Goal: Task Accomplishment & Management: Use online tool/utility

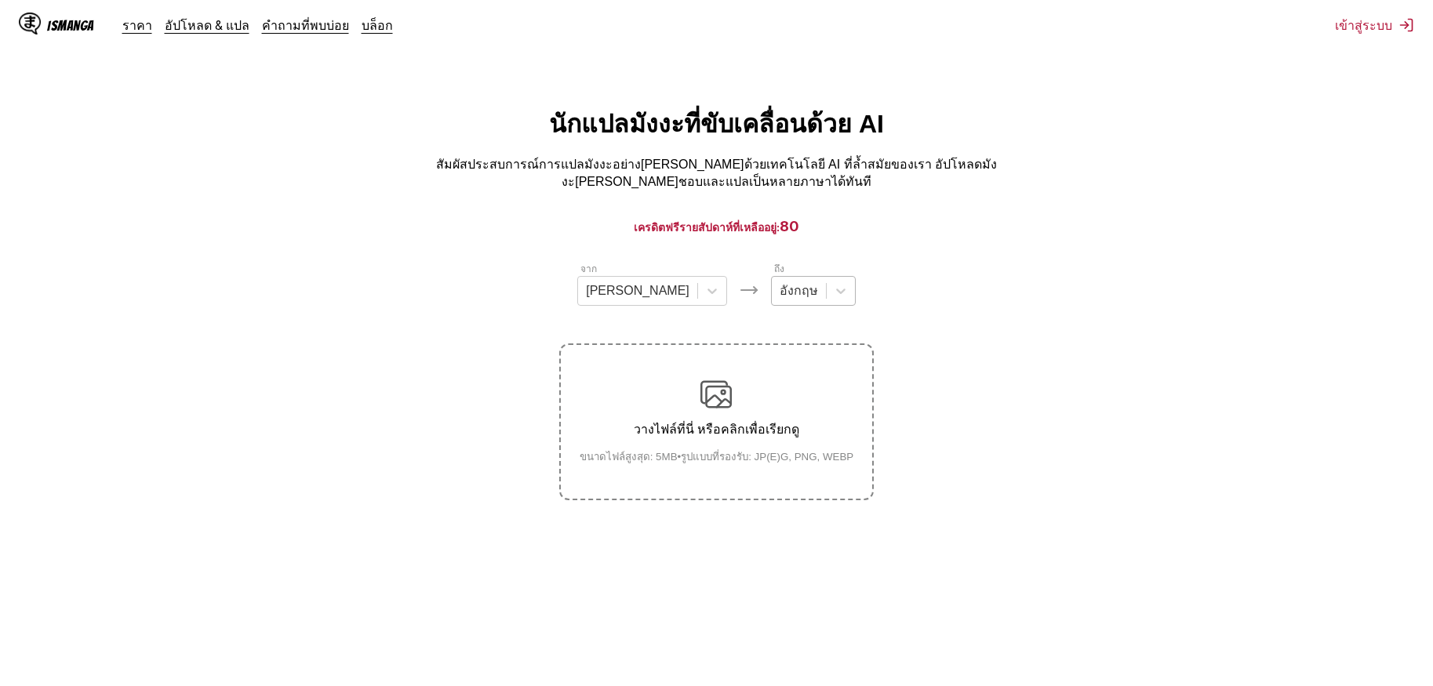
click at [780, 289] on input "text" at bounding box center [781, 291] width 3 height 14
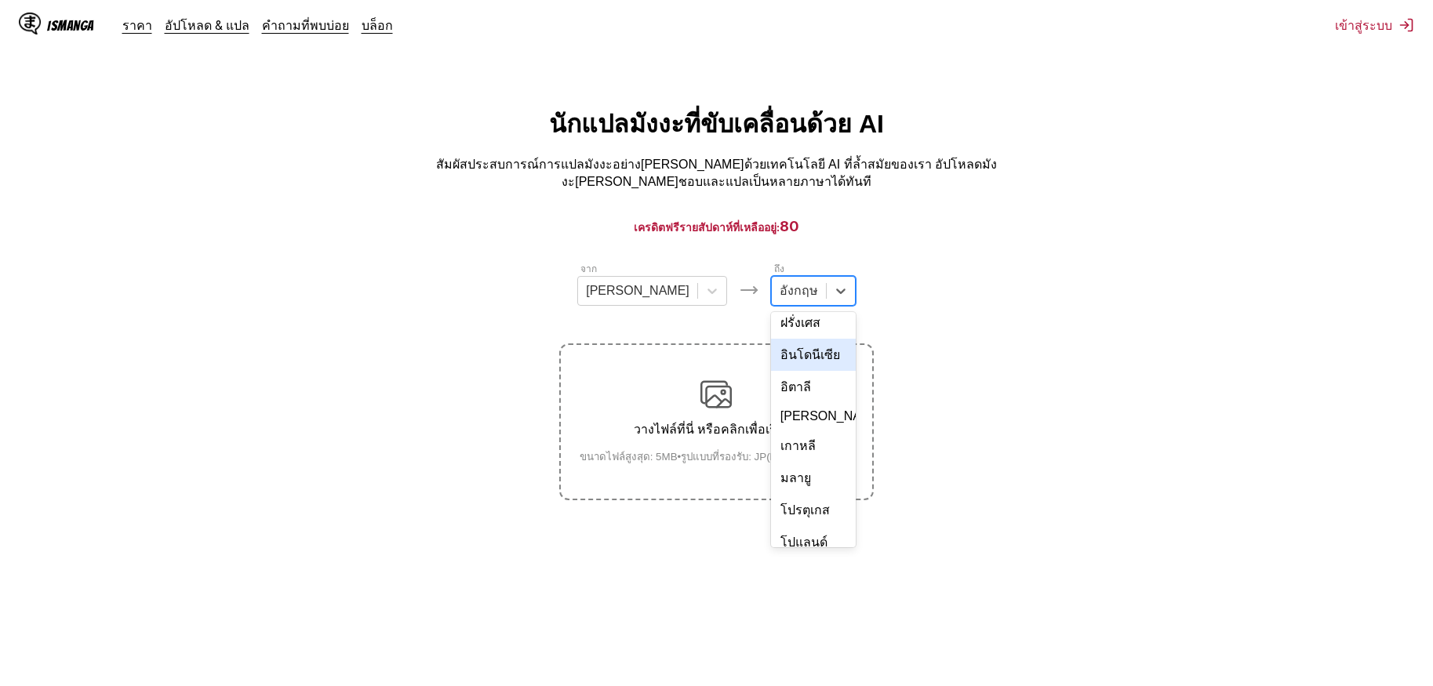
scroll to position [264, 0]
click at [771, 464] on div "ไทย" at bounding box center [813, 480] width 85 height 32
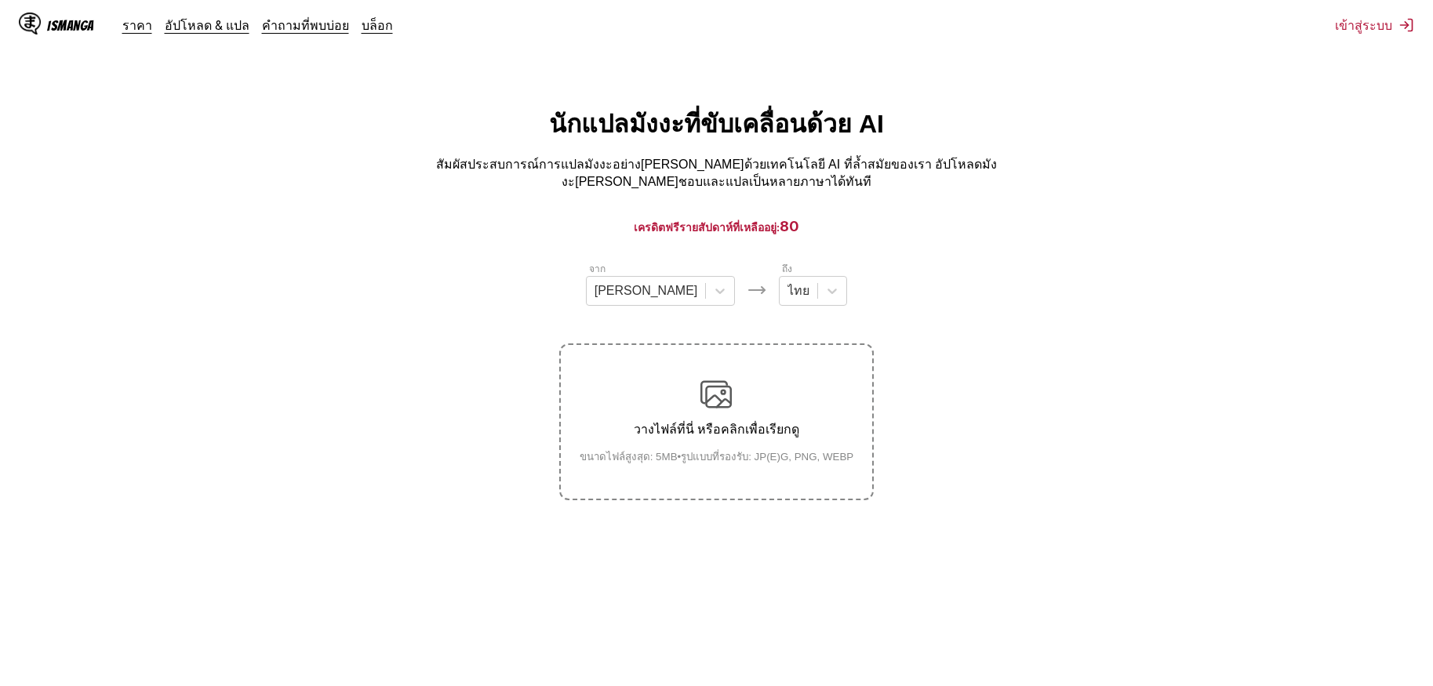
click at [660, 431] on p "วางไฟล์ที่นี่ หรือคลิกเพื่อเรียกดู" at bounding box center [717, 430] width 300 height 20
click at [0, 0] on input "วางไฟล์ที่นี่ หรือคลิกเพื่อเรียกดู ขนาดไฟล์สูงสุด: 5MB • รูปแบบที่รองรับ: JP(E)…" at bounding box center [0, 0] width 0 height 0
click at [706, 286] on div at bounding box center [720, 291] width 28 height 28
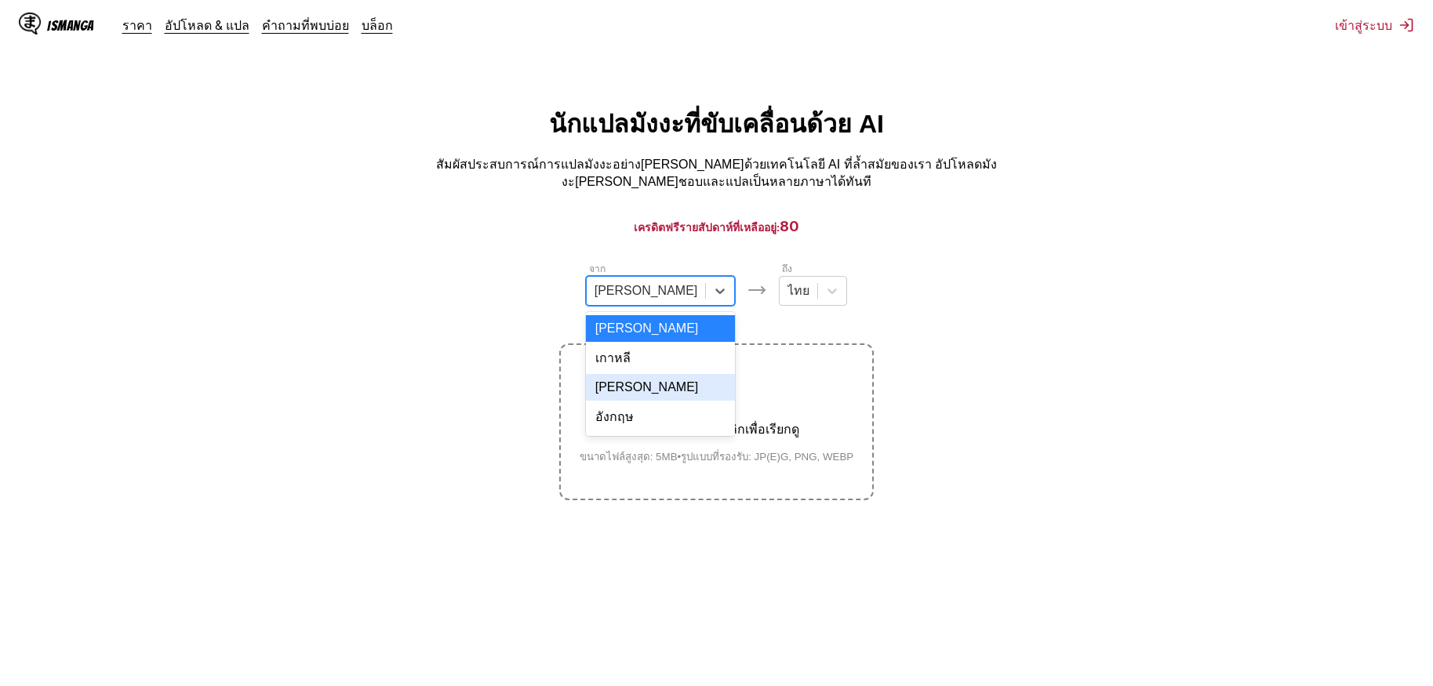
click at [675, 381] on div "จีน" at bounding box center [661, 387] width 150 height 27
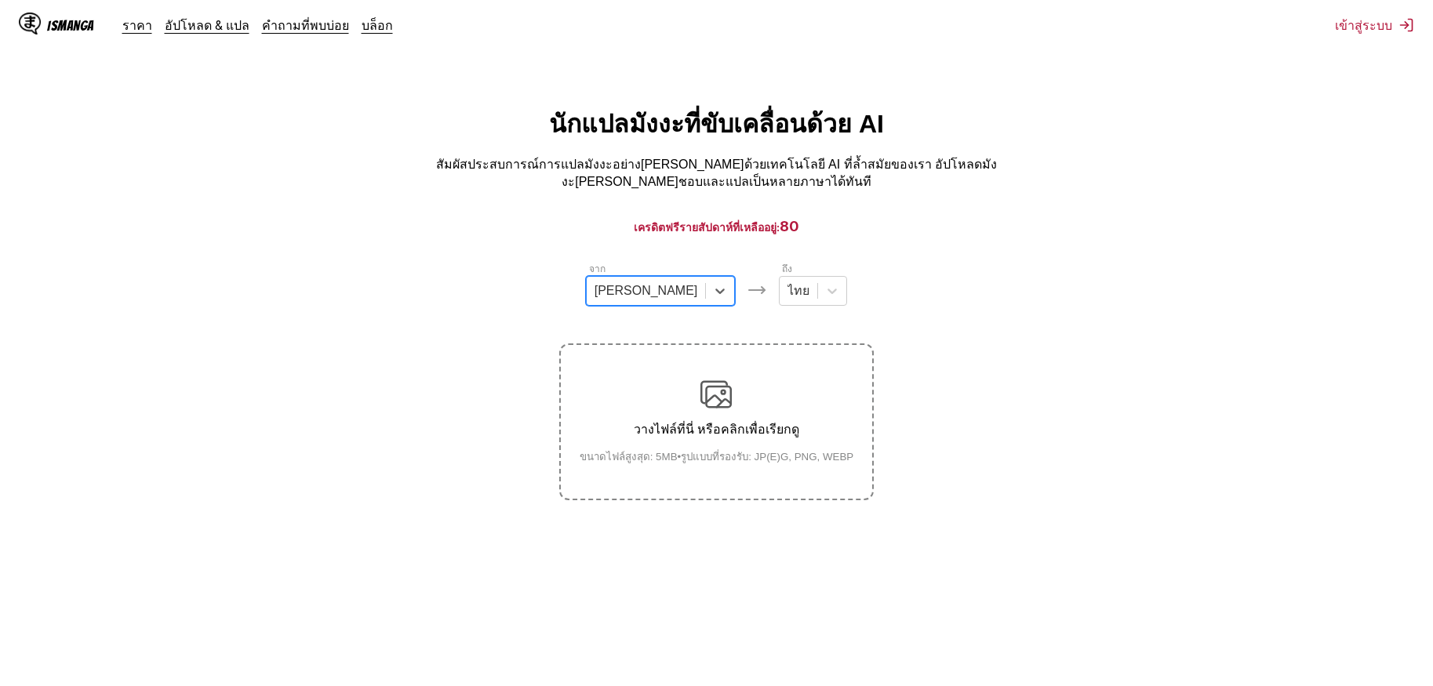
click at [739, 382] on div "วางไฟล์ที่นี่ หรือคลิกเพื่อเรียกดู ขนาดไฟล์สูงสุด: 5MB • รูปแบบที่รองรับ: JP(E)…" at bounding box center [717, 422] width 300 height 86
click at [0, 0] on input "วางไฟล์ที่นี่ หรือคลิกเพื่อเรียกดู ขนาดไฟล์สูงสุด: 5MB • รูปแบบที่รองรับ: JP(E)…" at bounding box center [0, 0] width 0 height 0
